Goal: Task Accomplishment & Management: Use online tool/utility

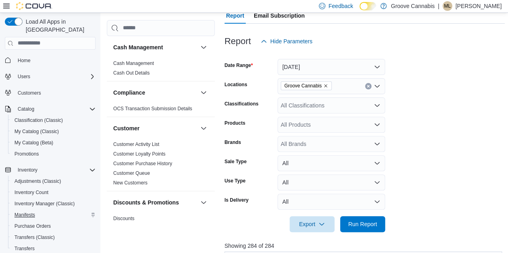
scroll to position [33, 0]
click at [31, 201] on span "Inventory Manager (Classic)" at bounding box center [44, 204] width 60 height 6
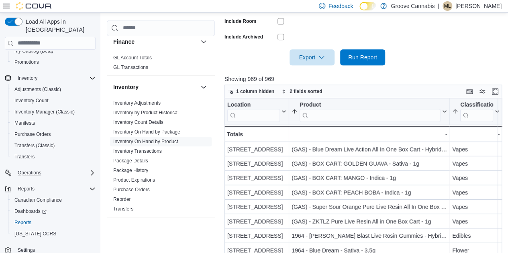
scroll to position [336, 0]
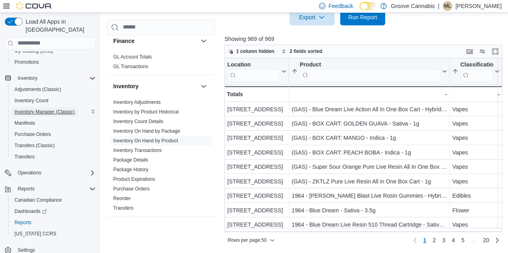
click at [34, 109] on span "Inventory Manager (Classic)" at bounding box center [44, 112] width 60 height 6
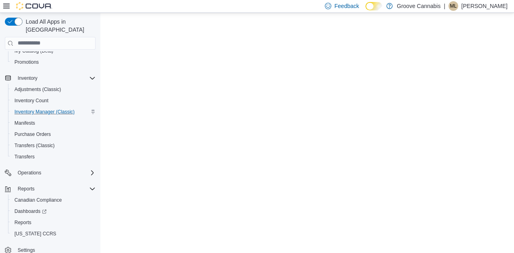
scroll to position [75, 0]
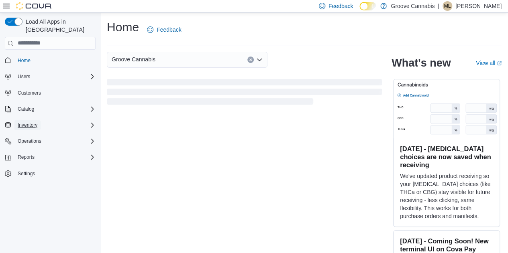
click at [25, 120] on span "Inventory" at bounding box center [28, 125] width 20 height 10
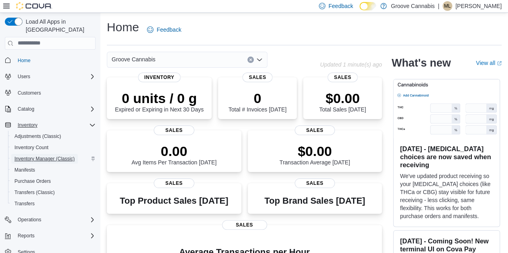
click at [26, 156] on span "Inventory Manager (Classic)" at bounding box center [44, 159] width 60 height 6
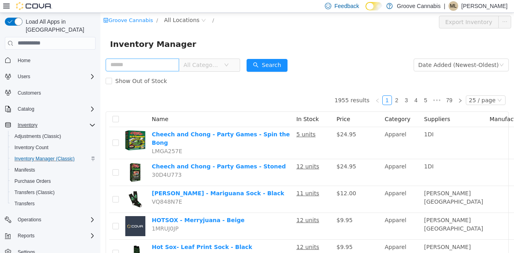
click at [122, 65] on input "text" at bounding box center [142, 64] width 73 height 13
type input "******"
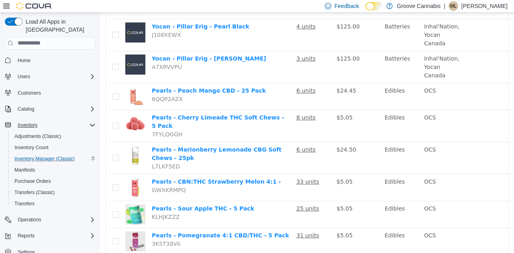
scroll to position [327, 0]
